Goal: Task Accomplishment & Management: Manage account settings

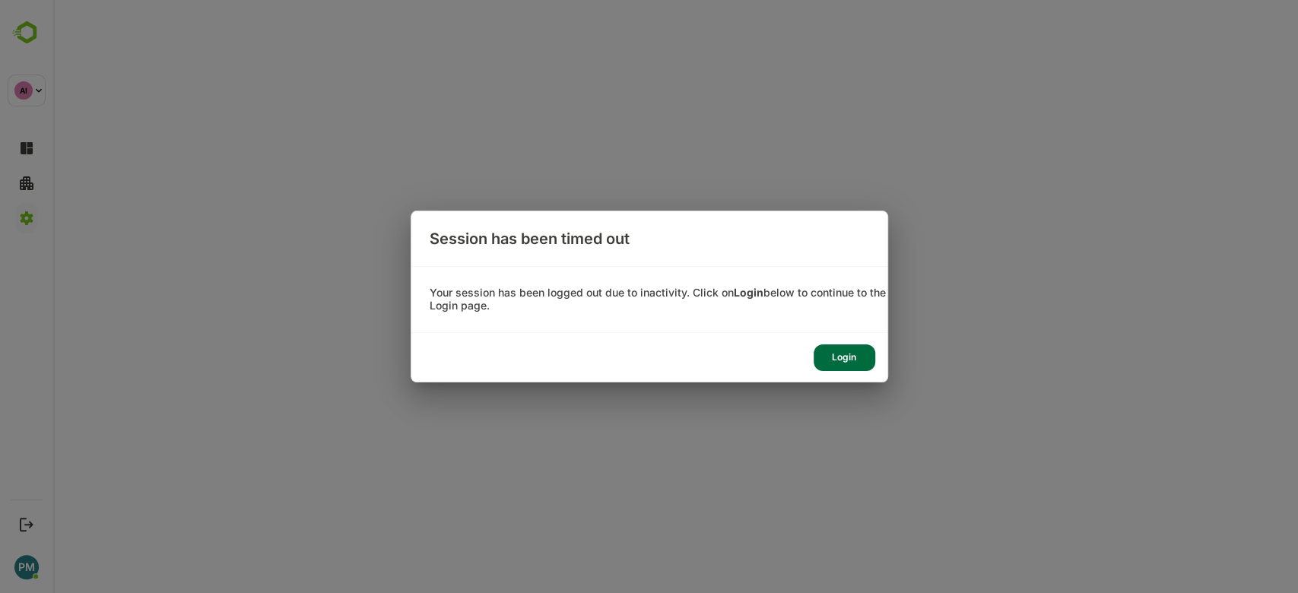
click at [840, 356] on div "Login" at bounding box center [845, 358] width 62 height 27
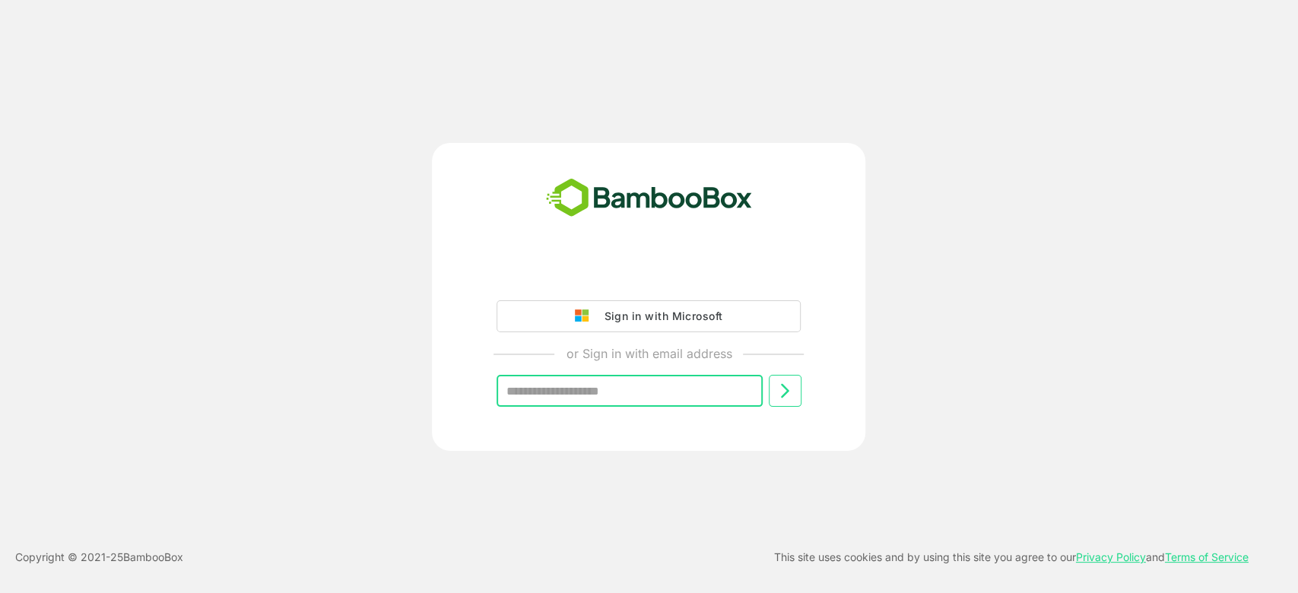
click at [645, 392] on input "text" at bounding box center [630, 391] width 266 height 32
type input "**********"
click at [785, 383] on icon at bounding box center [785, 391] width 18 height 18
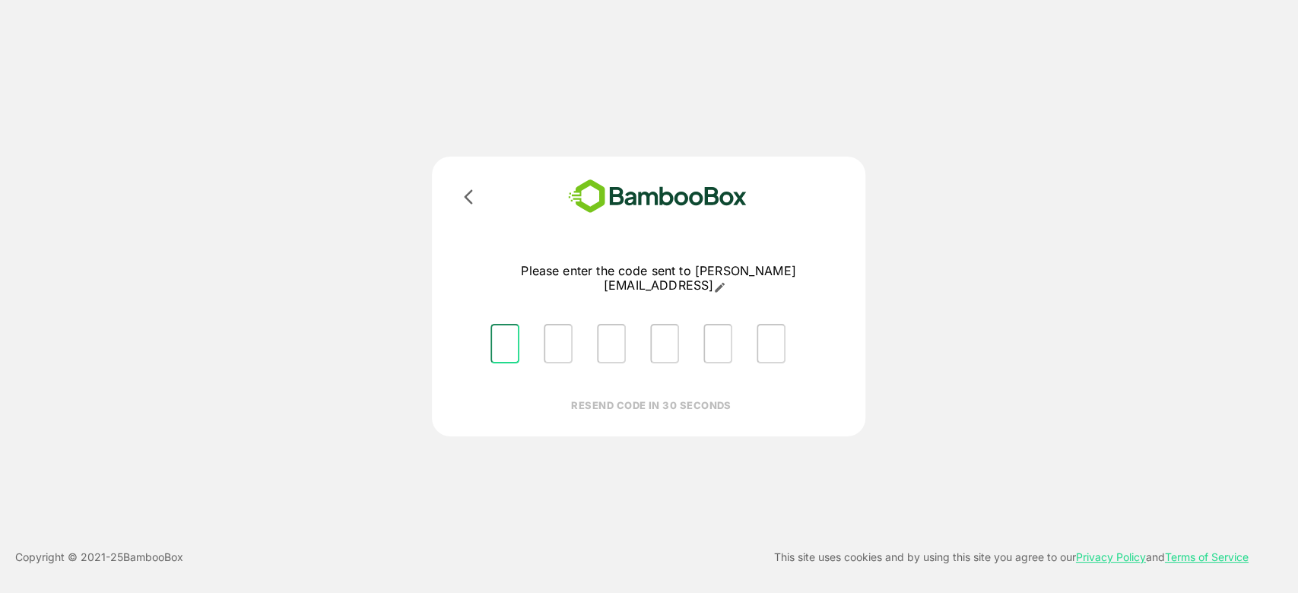
click at [508, 330] on input "Please enter OTP character 1" at bounding box center [505, 344] width 29 height 40
type input "*"
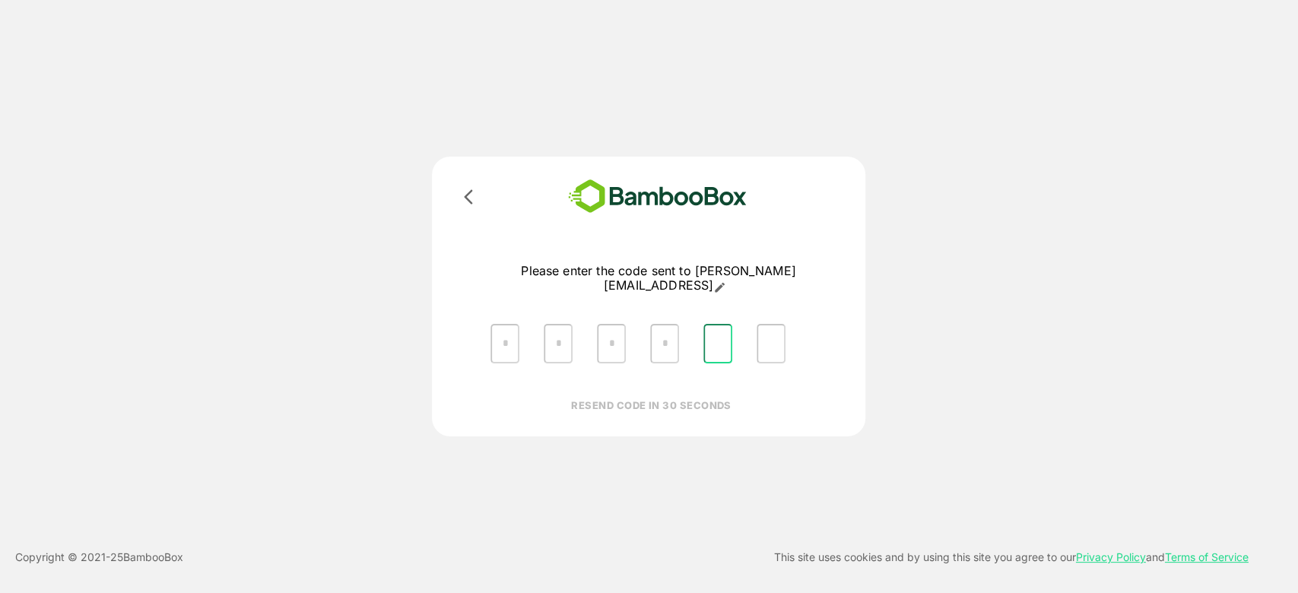
type input "*"
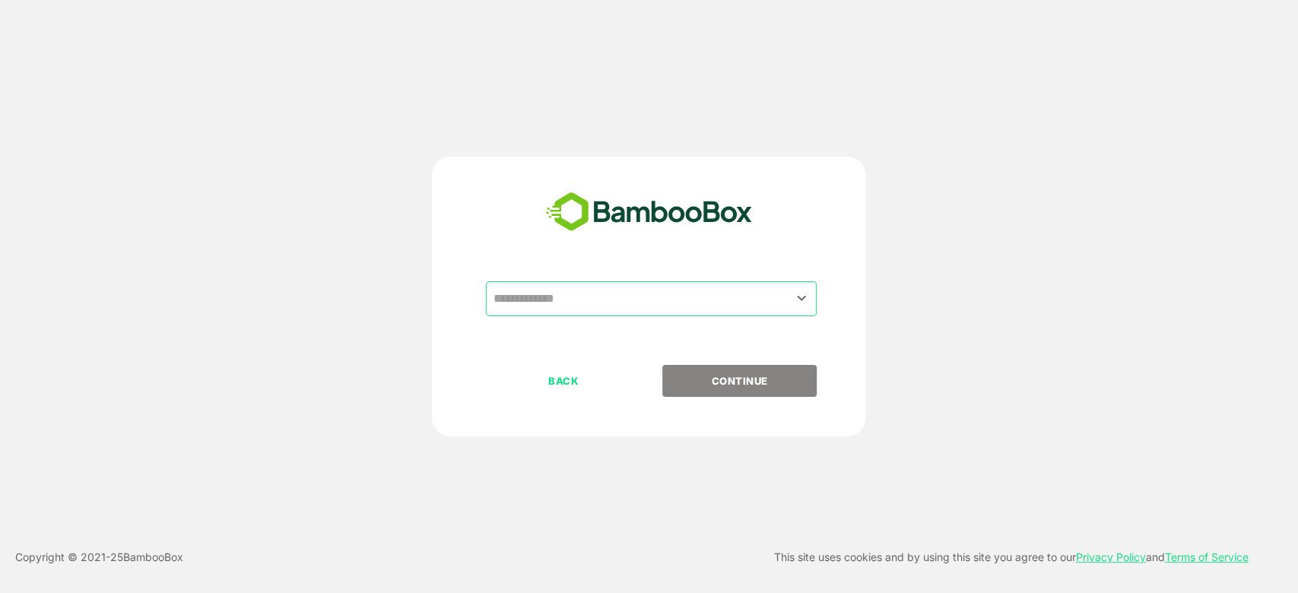
click at [630, 322] on div "​" at bounding box center [648, 323] width 379 height 84
click at [621, 311] on input "text" at bounding box center [651, 298] width 325 height 29
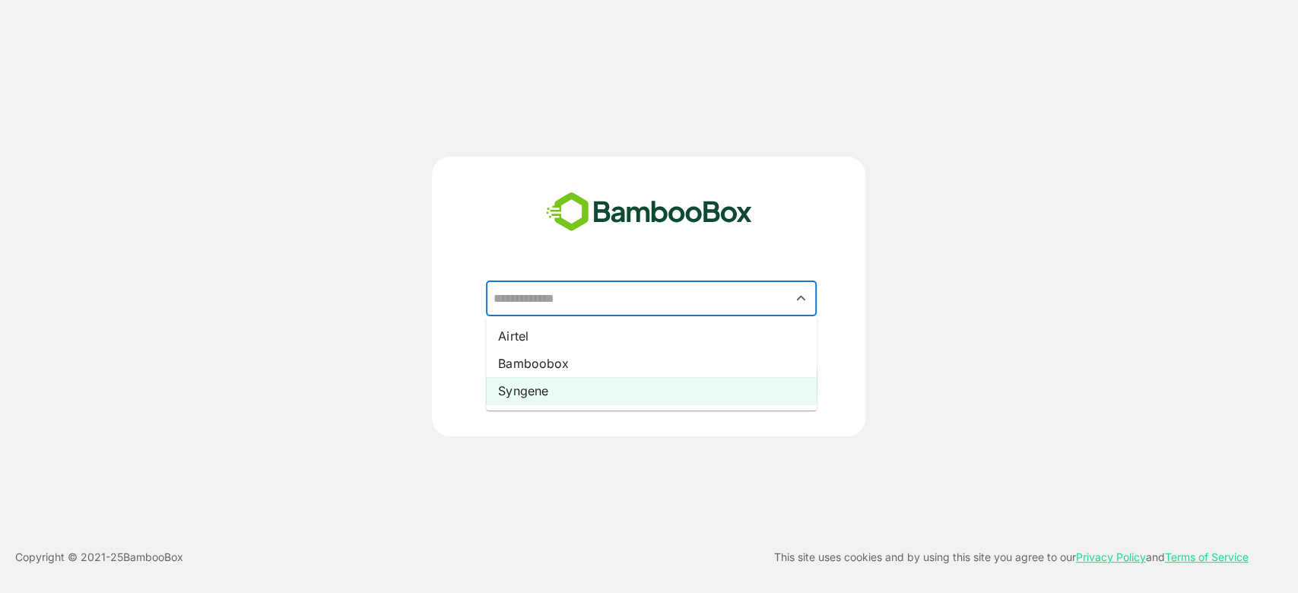
click at [596, 396] on li "Syngene" at bounding box center [651, 390] width 331 height 27
type input "*******"
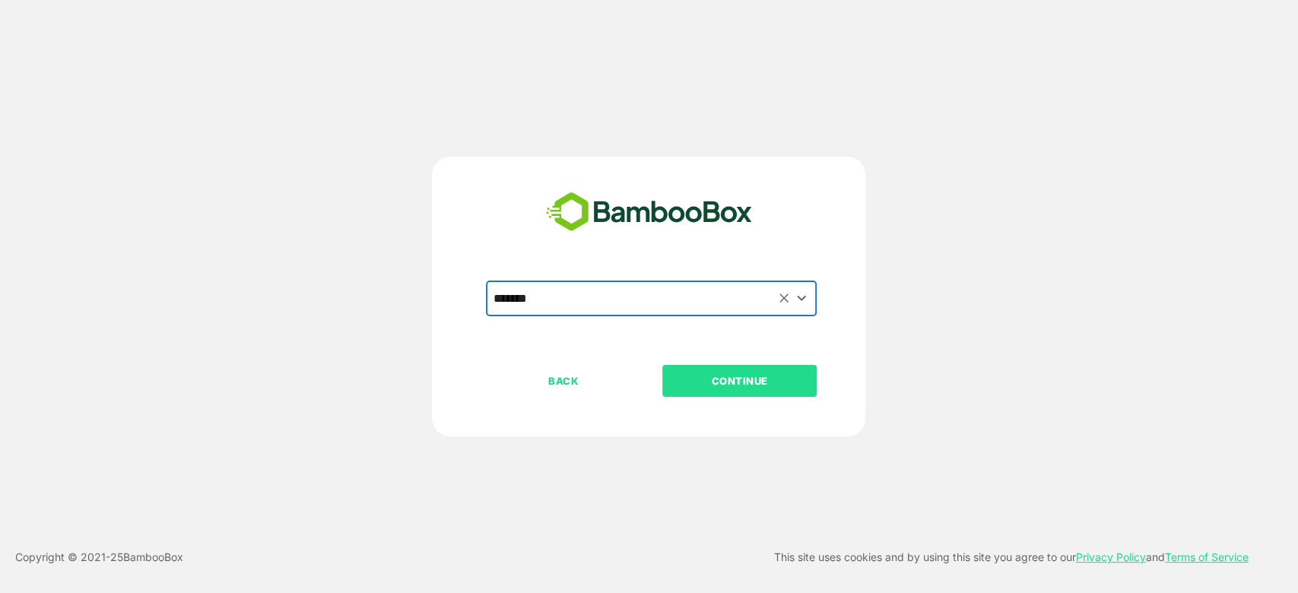
click at [732, 361] on div "******* ​" at bounding box center [648, 323] width 379 height 84
click at [730, 374] on p "CONTINUE" at bounding box center [740, 381] width 152 height 17
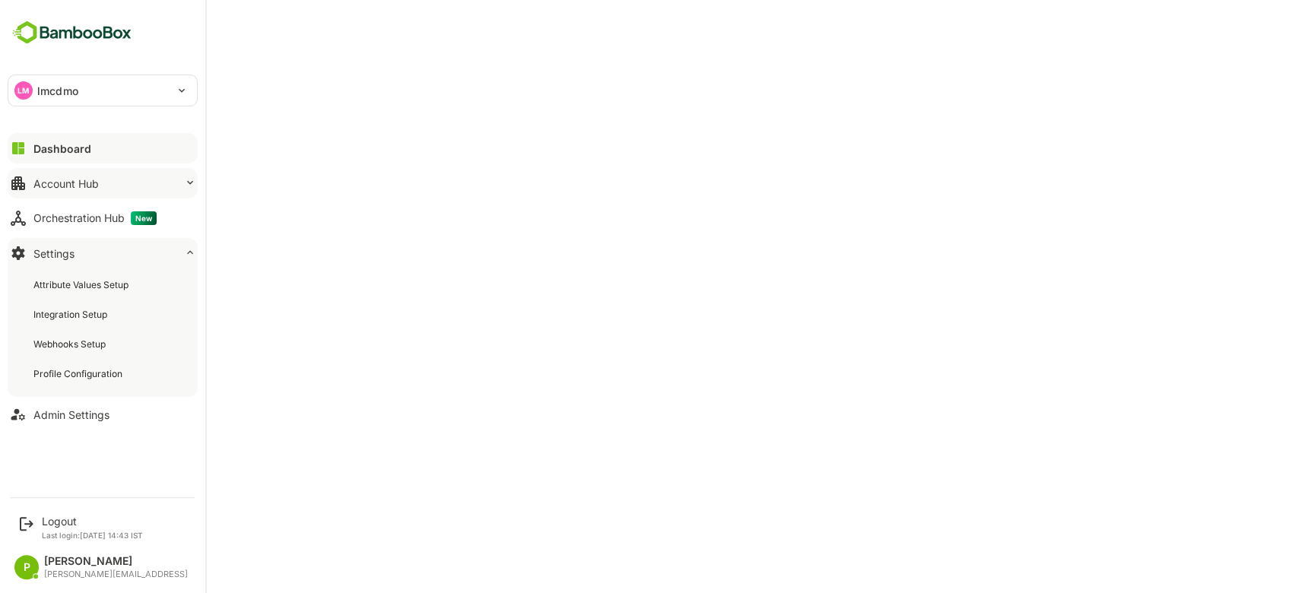
click at [99, 190] on button "Account Hub" at bounding box center [103, 183] width 190 height 30
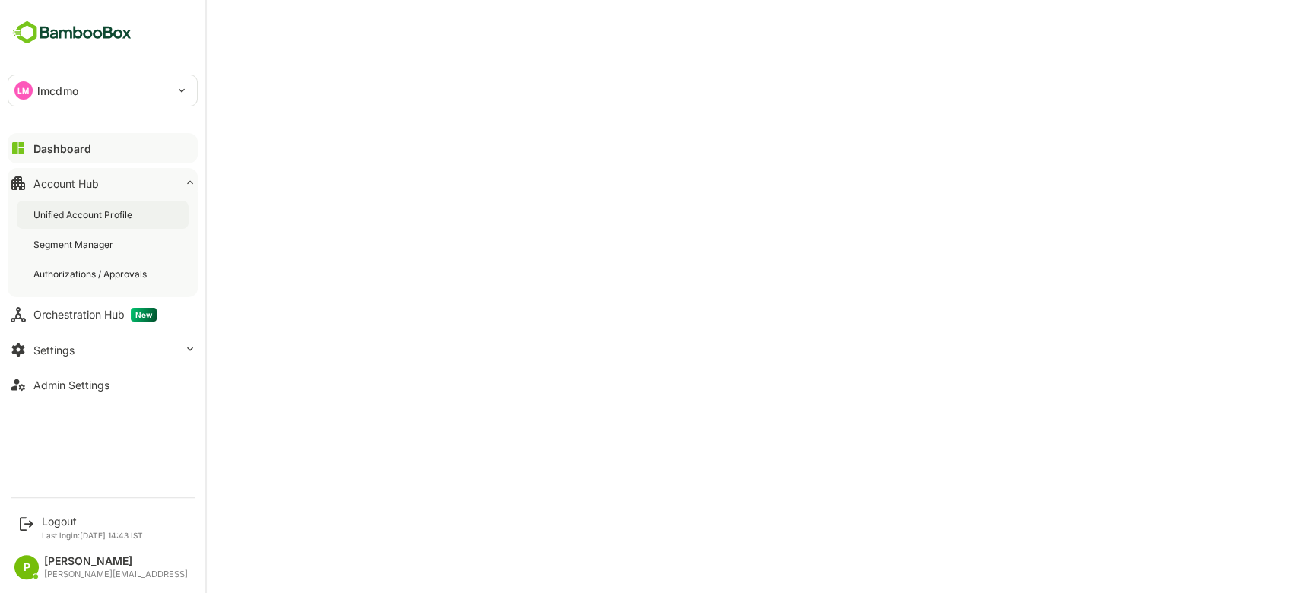
click at [107, 213] on div "Unified Account Profile" at bounding box center [84, 214] width 102 height 13
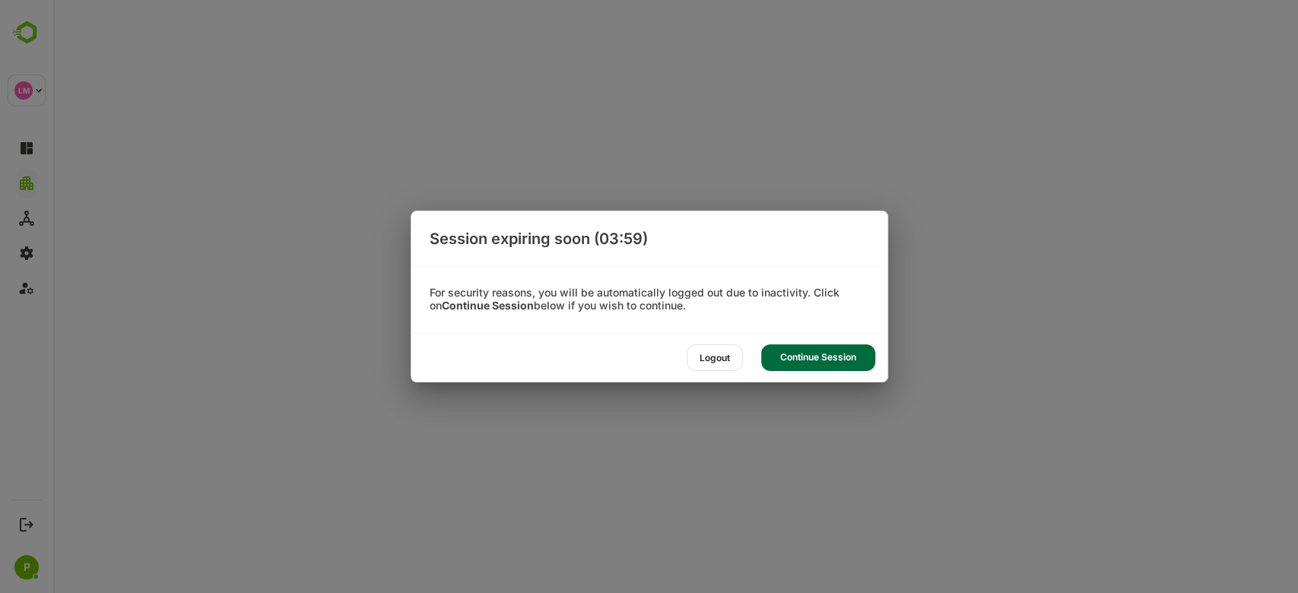
click at [723, 354] on div "Logout" at bounding box center [715, 358] width 56 height 27
